Goal: Task Accomplishment & Management: Use online tool/utility

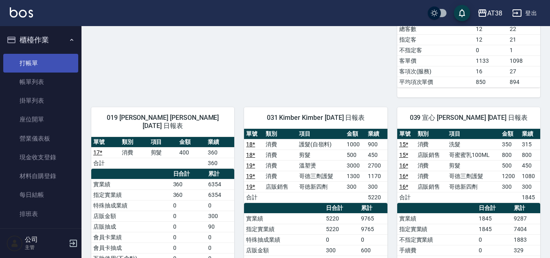
click at [24, 64] on link "打帳單" at bounding box center [40, 63] width 75 height 19
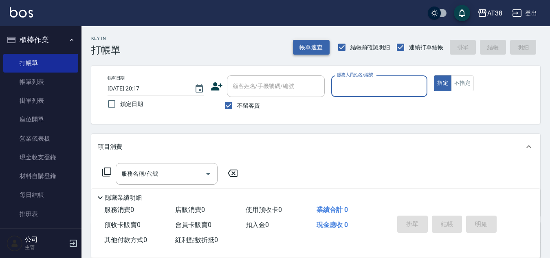
click at [307, 44] on button "帳單速查" at bounding box center [311, 47] width 37 height 15
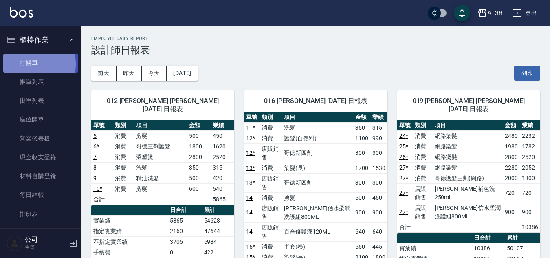
click at [33, 64] on link "打帳單" at bounding box center [40, 63] width 75 height 19
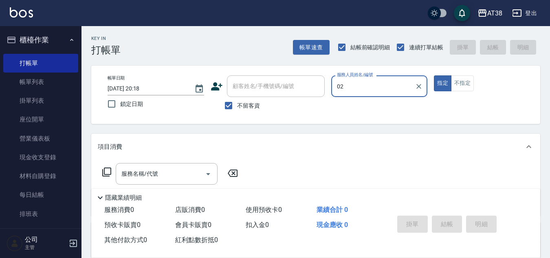
type input "02"
click at [434, 75] on button "指定" at bounding box center [443, 83] width 18 height 16
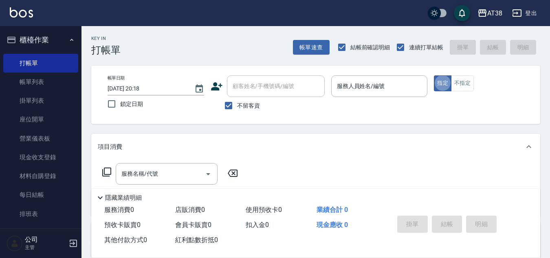
type button "true"
click at [353, 92] on input "服務人員姓名/編號" at bounding box center [379, 86] width 89 height 14
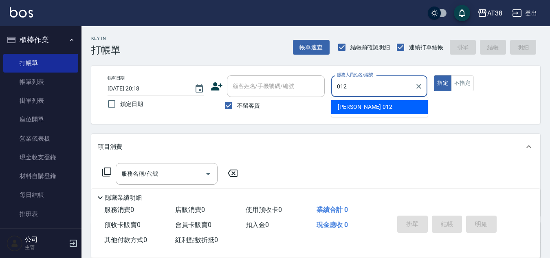
type input "[PERSON_NAME]-012"
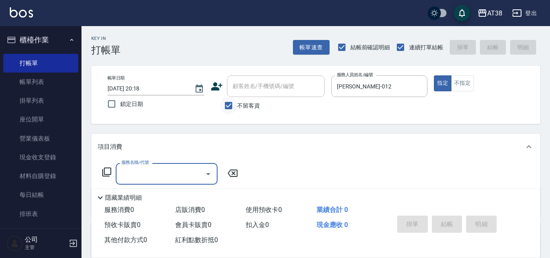
click at [228, 107] on input "不留客資" at bounding box center [228, 105] width 17 height 17
checkbox input "false"
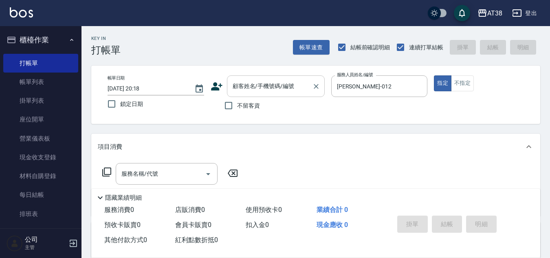
click at [242, 92] on input "顧客姓名/手機號碼/編號" at bounding box center [269, 86] width 78 height 14
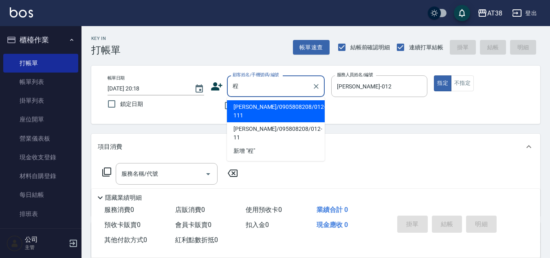
click at [261, 108] on li "[PERSON_NAME]/0905808208/012-111" at bounding box center [276, 111] width 98 height 22
type input "[PERSON_NAME]/0905808208/012-111"
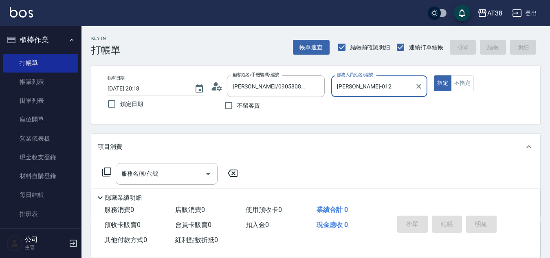
click at [434, 75] on button "指定" at bounding box center [443, 83] width 18 height 16
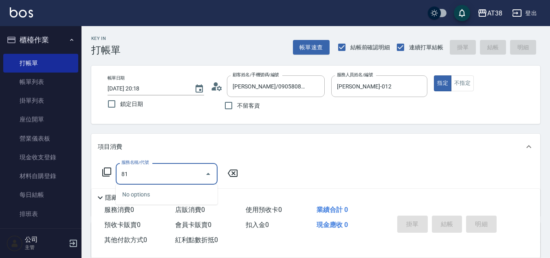
type input "819"
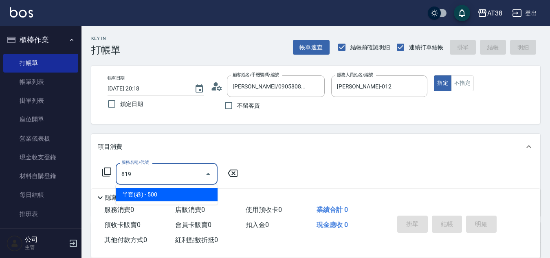
type input "50"
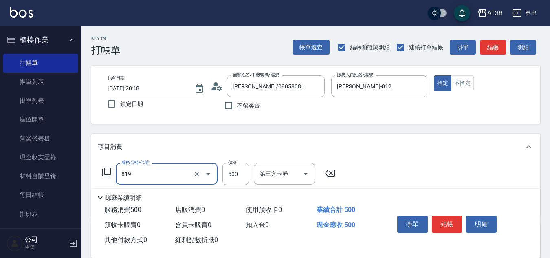
type input "半套(卷)(819)"
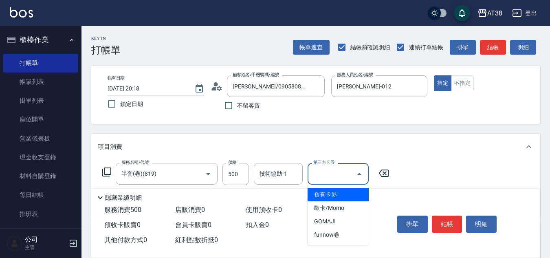
type input "舊有卡券"
type input "0"
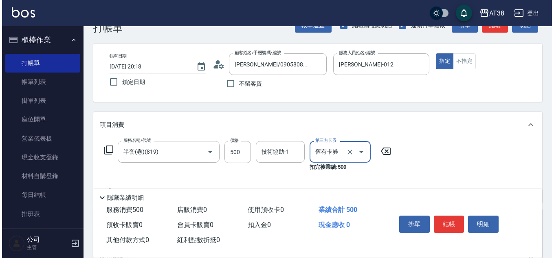
scroll to position [41, 0]
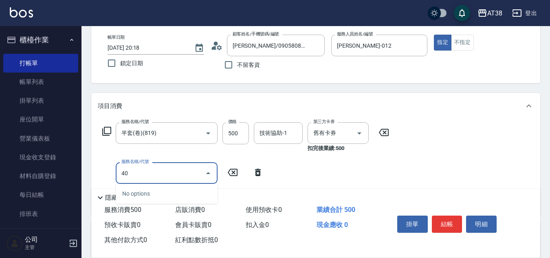
type input "407"
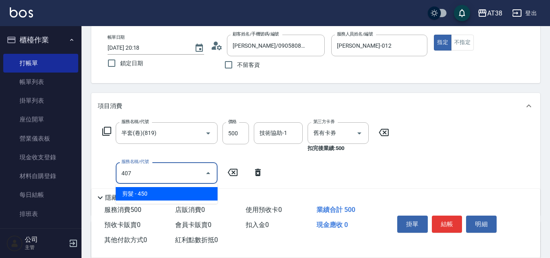
type input "40"
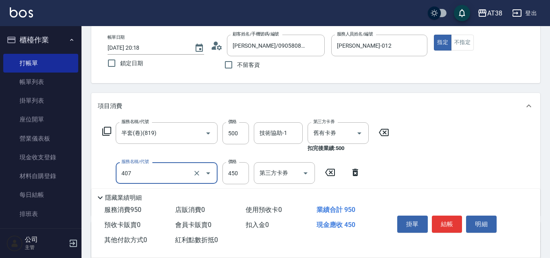
type input "剪髮(407)"
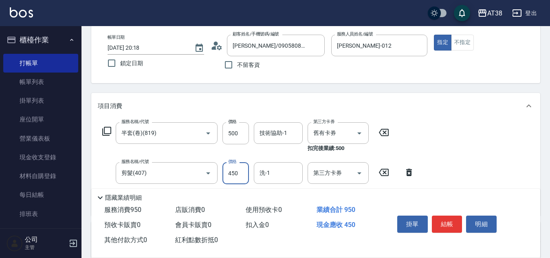
type input "5"
type input "0"
type input "50"
type input "500"
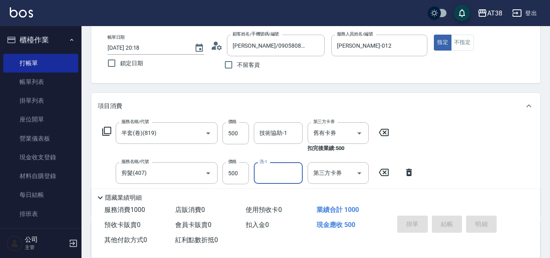
type input "[DATE] 20:23"
type input "0"
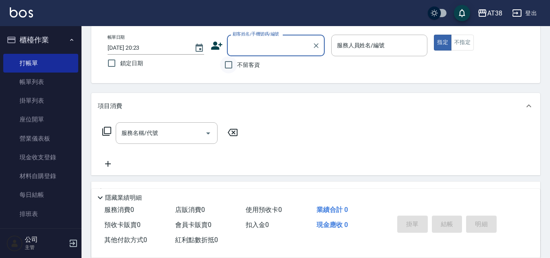
click at [226, 64] on input "不留客資" at bounding box center [228, 64] width 17 height 17
checkbox input "true"
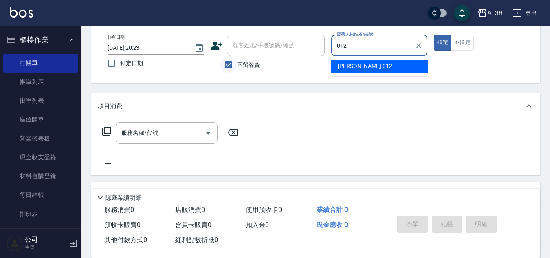
type input "[PERSON_NAME]-012"
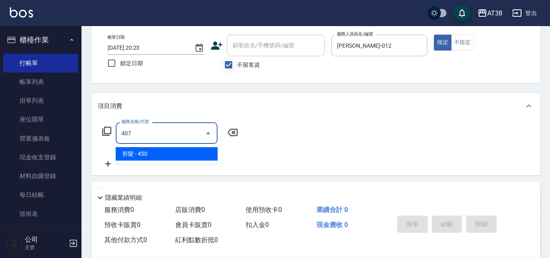
type input "剪髮(407)"
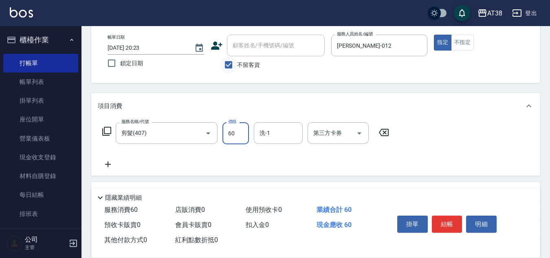
type input "600"
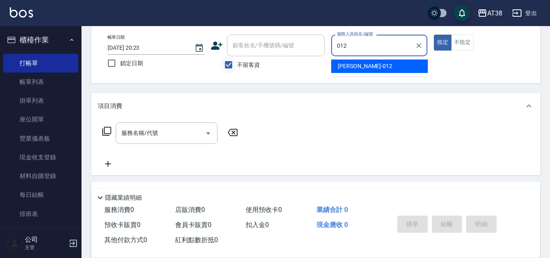
type input "[PERSON_NAME]-012"
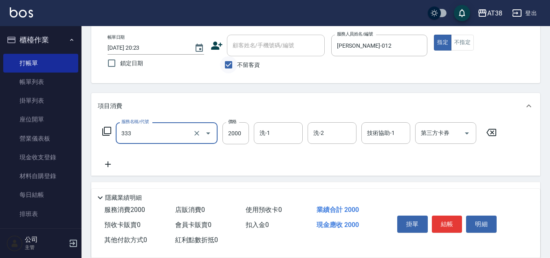
type input "網路燙髮(333)"
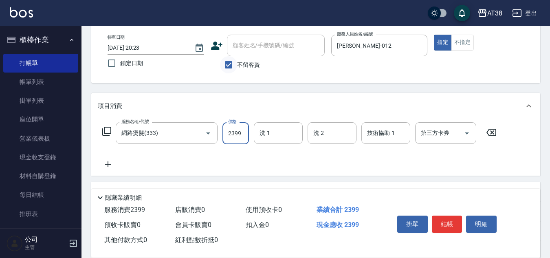
type input "2399"
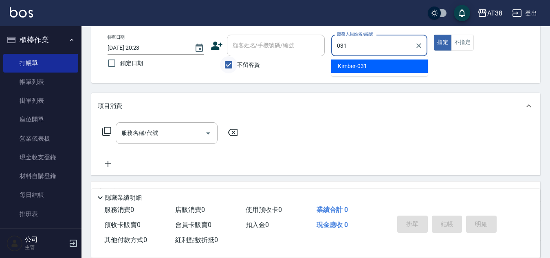
type input "Kimber-031"
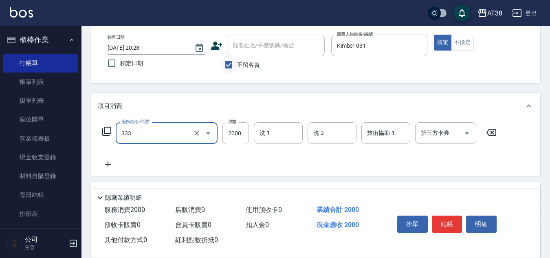
type input "網路燙髮(333)"
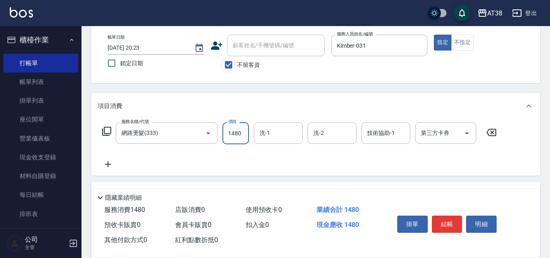
type input "1480"
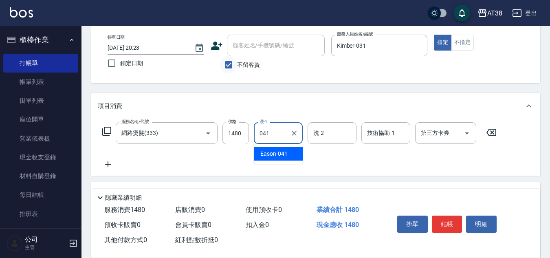
type input "Eason-041"
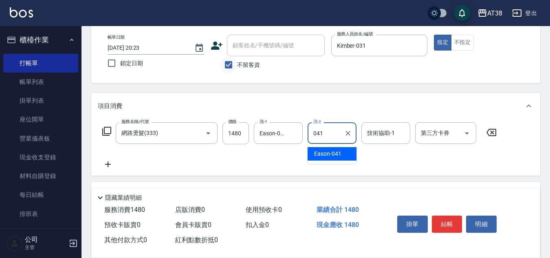
type input "Eason-041"
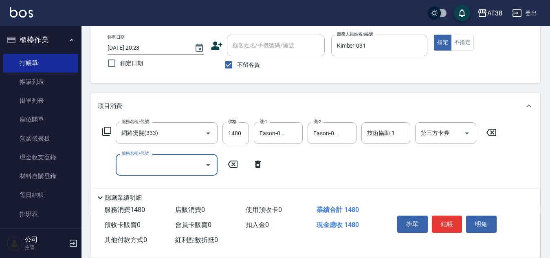
click at [108, 130] on icon at bounding box center [107, 131] width 10 height 10
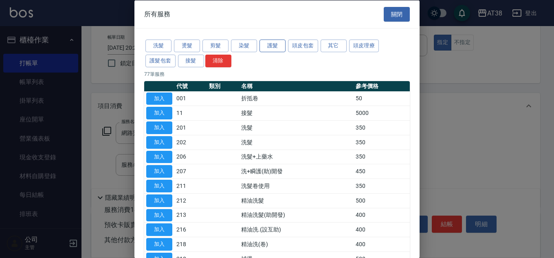
click at [272, 48] on button "護髮" at bounding box center [272, 45] width 26 height 13
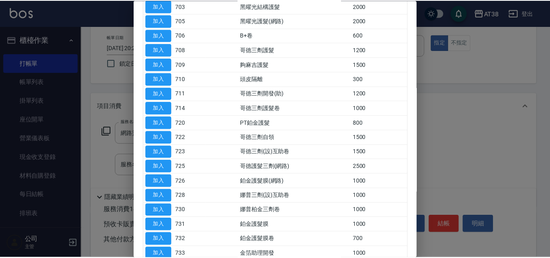
scroll to position [122, 0]
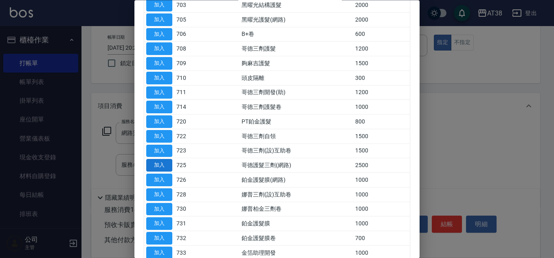
click at [158, 162] on button "加入" at bounding box center [159, 165] width 26 height 13
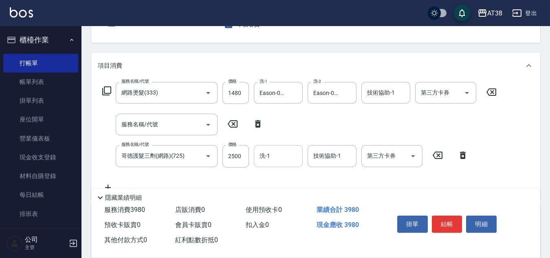
scroll to position [81, 0]
click at [239, 159] on input "2500" at bounding box center [235, 156] width 26 height 22
type input "1600"
click at [256, 122] on icon at bounding box center [258, 123] width 6 height 7
type input "哥德護髮三劑(網路)(725)"
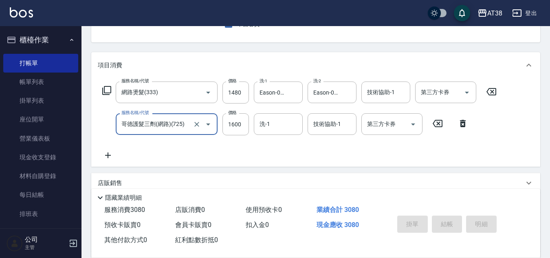
type input "[DATE] 20:25"
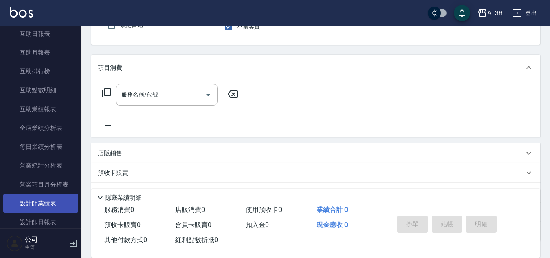
scroll to position [407, 0]
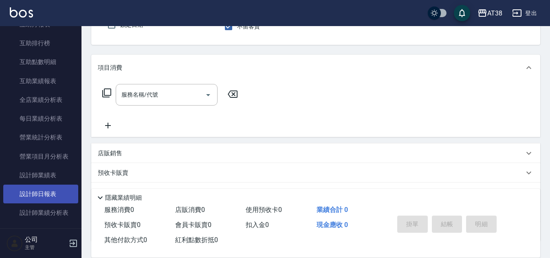
click at [52, 197] on link "設計師日報表" at bounding box center [40, 193] width 75 height 19
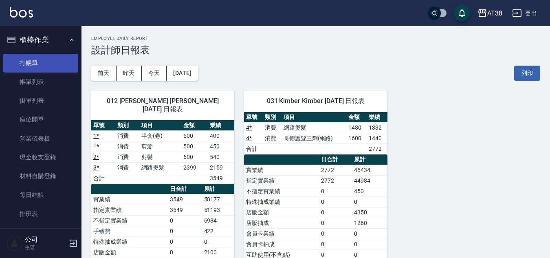
click at [29, 59] on link "打帳單" at bounding box center [40, 63] width 75 height 19
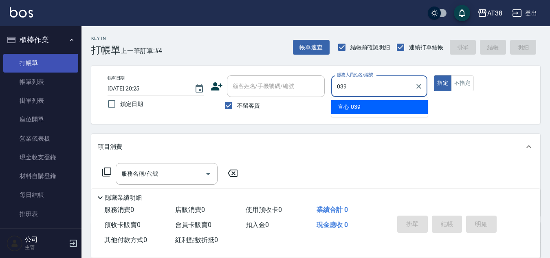
type input "宣心-039"
type button "true"
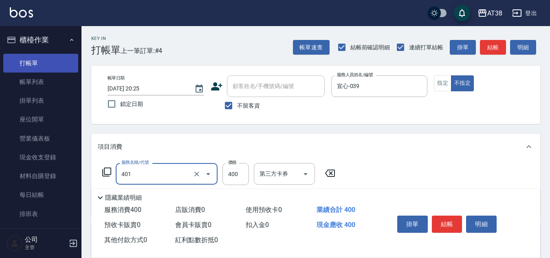
type input "單剪(401)"
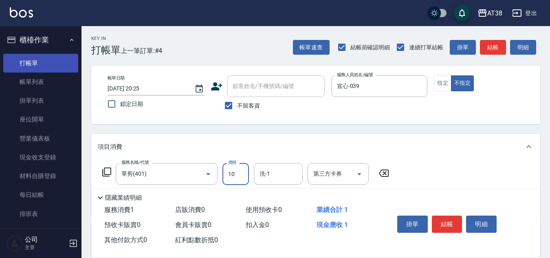
type input "100"
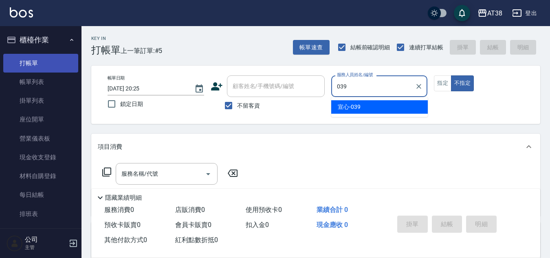
type input "宣心-039"
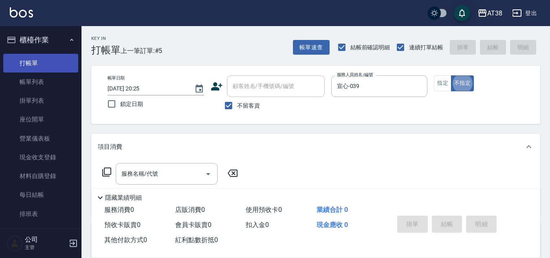
type button "false"
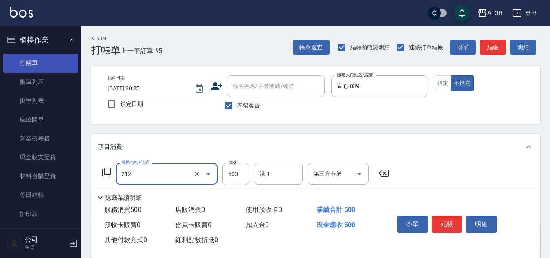
type input "精油洗髮(212)"
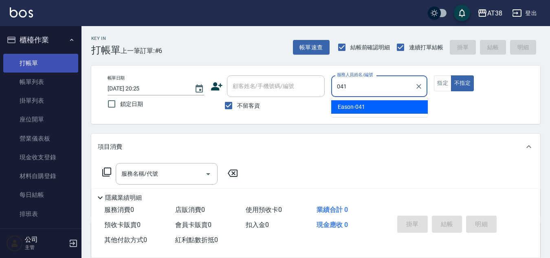
type input "Eason-041"
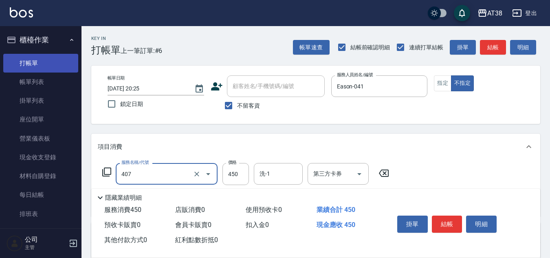
type input "剪髮(407)"
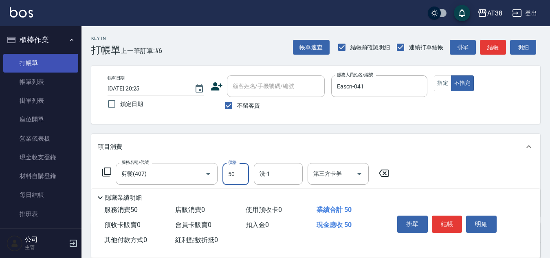
type input "500"
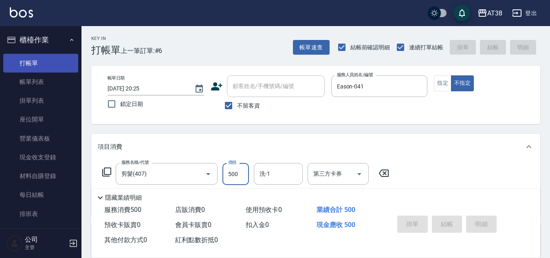
type input "[DATE] 20:26"
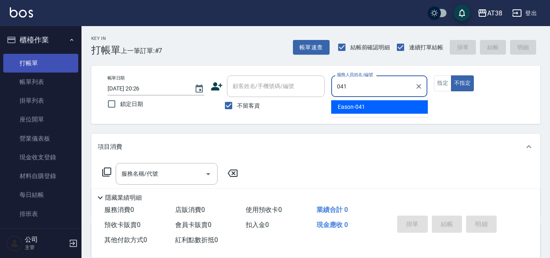
type input "Eason-041"
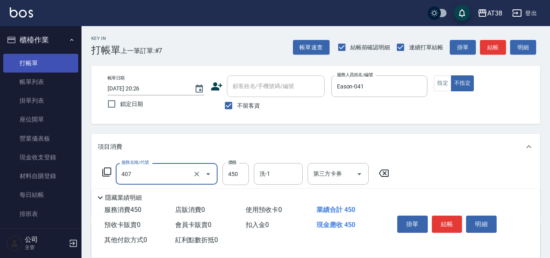
type input "剪髮(407)"
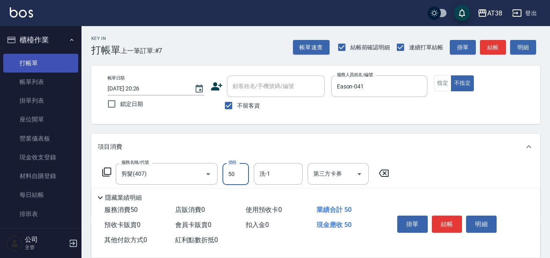
type input "500"
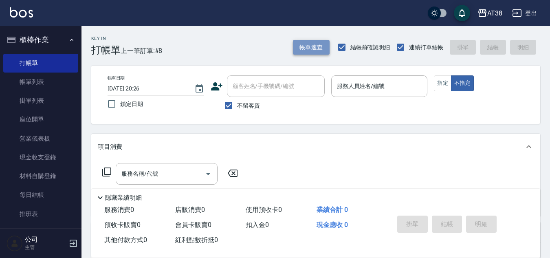
click at [316, 50] on button "帳單速查" at bounding box center [311, 47] width 37 height 15
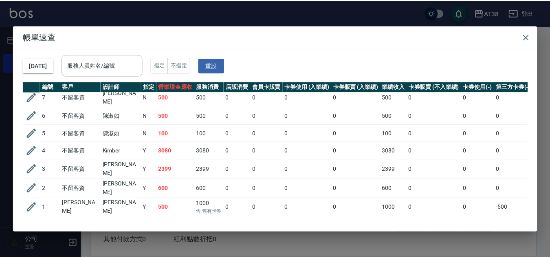
scroll to position [35, 0]
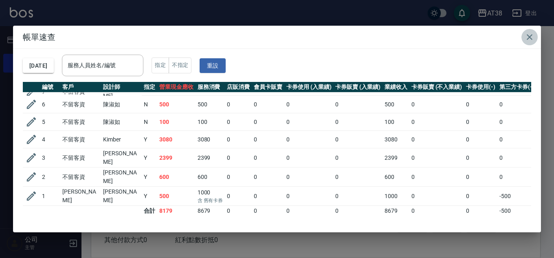
click at [528, 39] on icon "button" at bounding box center [529, 37] width 6 height 6
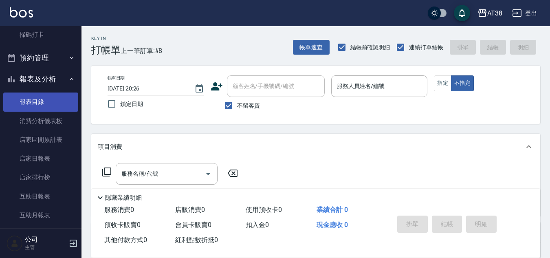
scroll to position [204, 0]
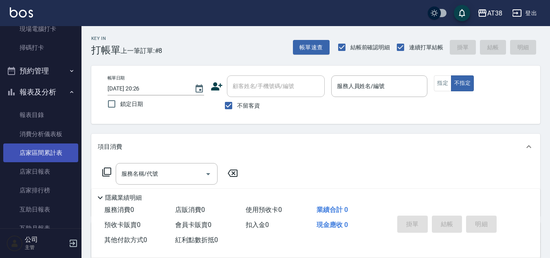
click at [41, 154] on link "店家區間累計表" at bounding box center [40, 152] width 75 height 19
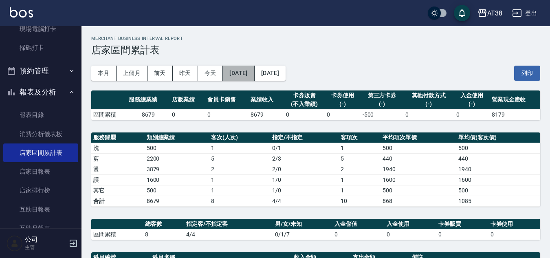
click at [249, 74] on button "[DATE]" at bounding box center [238, 73] width 31 height 15
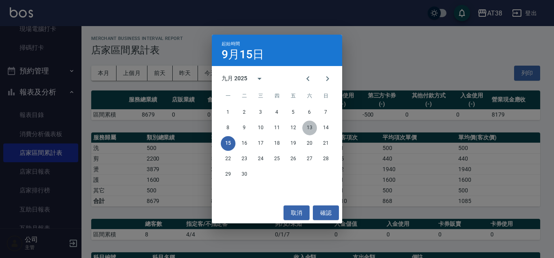
click at [311, 126] on button "13" at bounding box center [309, 128] width 15 height 15
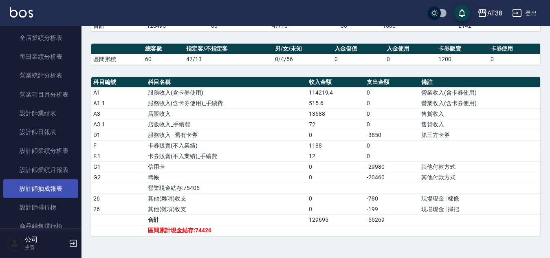
scroll to position [489, 0]
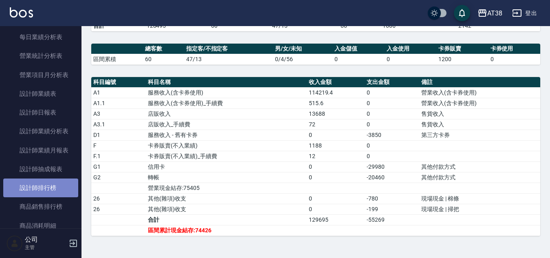
click at [43, 186] on link "設計師排行榜" at bounding box center [40, 187] width 75 height 19
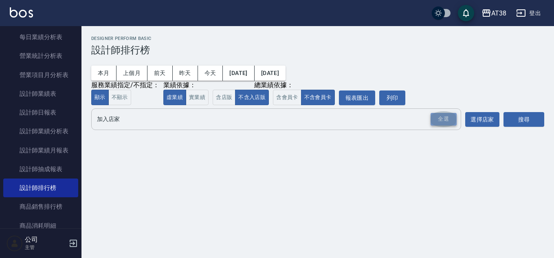
click at [440, 117] on div "全選" at bounding box center [443, 119] width 26 height 13
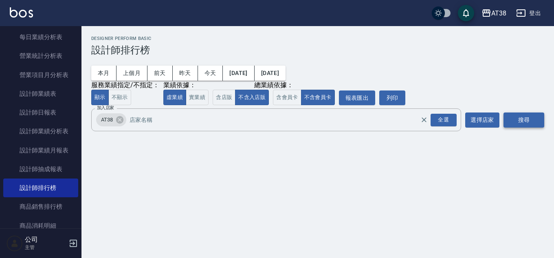
click at [522, 123] on button "搜尋" at bounding box center [523, 119] width 41 height 15
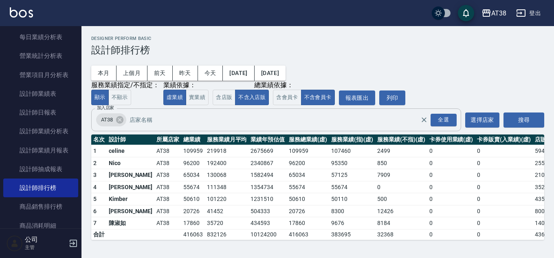
click at [195, 116] on input "加入店家" at bounding box center [280, 120] width 307 height 14
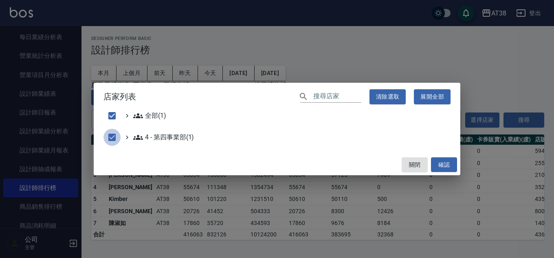
click at [110, 138] on input "checkbox" at bounding box center [111, 137] width 17 height 17
checkbox input "false"
click at [112, 116] on input "checkbox" at bounding box center [111, 115] width 17 height 17
checkbox input "true"
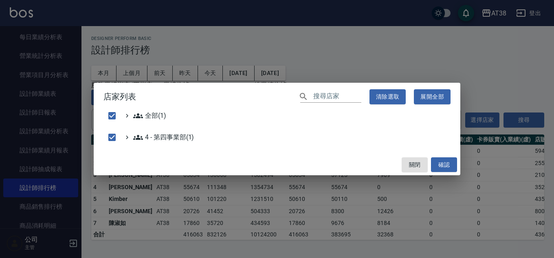
click at [322, 98] on input "text" at bounding box center [337, 97] width 48 height 12
click at [298, 95] on h2 "店家列表 ​ 清除選取 展開全部" at bounding box center [277, 97] width 366 height 28
click at [412, 166] on button "關閉" at bounding box center [414, 164] width 26 height 15
checkbox input "false"
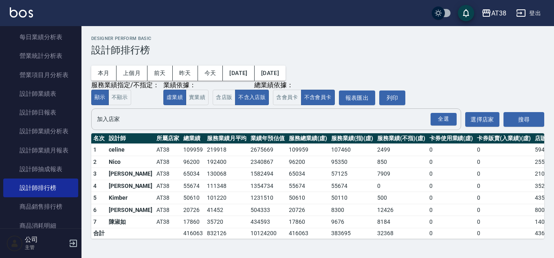
click at [341, 125] on input "加入店家" at bounding box center [270, 119] width 350 height 14
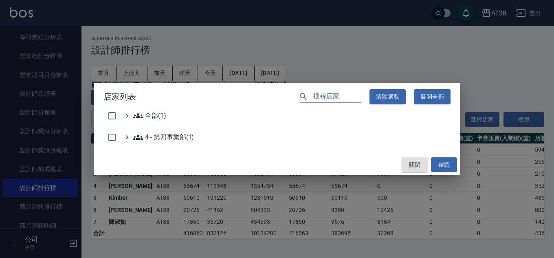
click at [413, 164] on button "關閉" at bounding box center [414, 164] width 26 height 15
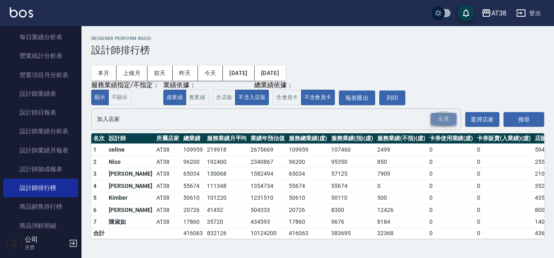
click at [445, 120] on div "全選" at bounding box center [443, 119] width 26 height 13
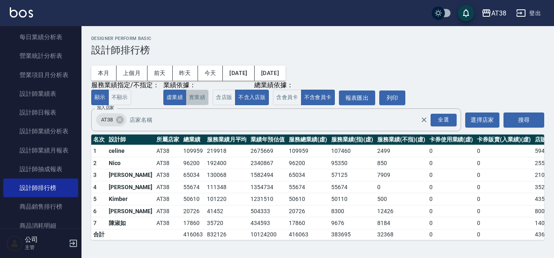
click at [195, 101] on button "實業績" at bounding box center [197, 98] width 23 height 16
click at [171, 98] on button "虛業績" at bounding box center [174, 98] width 23 height 16
